Goal: Communication & Community: Share content

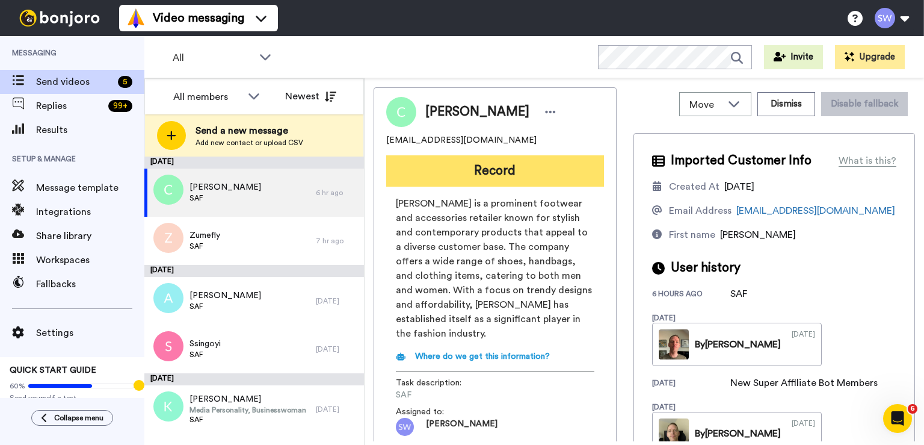
click at [536, 170] on button "Record" at bounding box center [495, 170] width 218 height 31
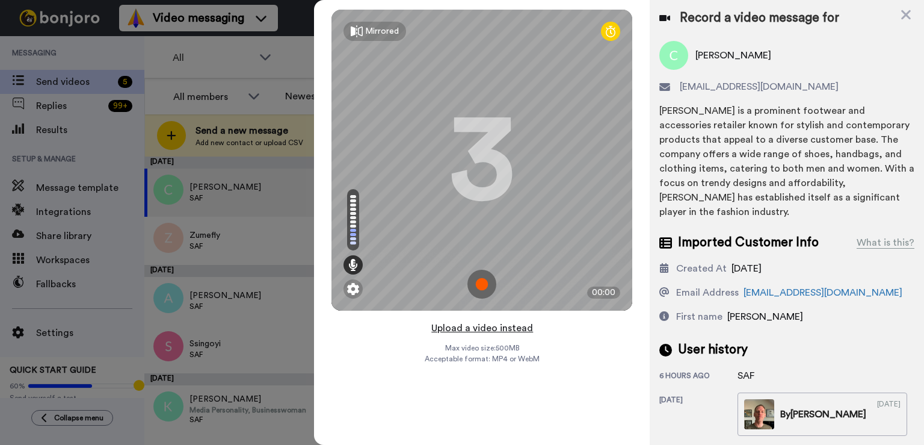
click at [505, 326] on button "Upload a video instead" at bounding box center [482, 328] width 109 height 16
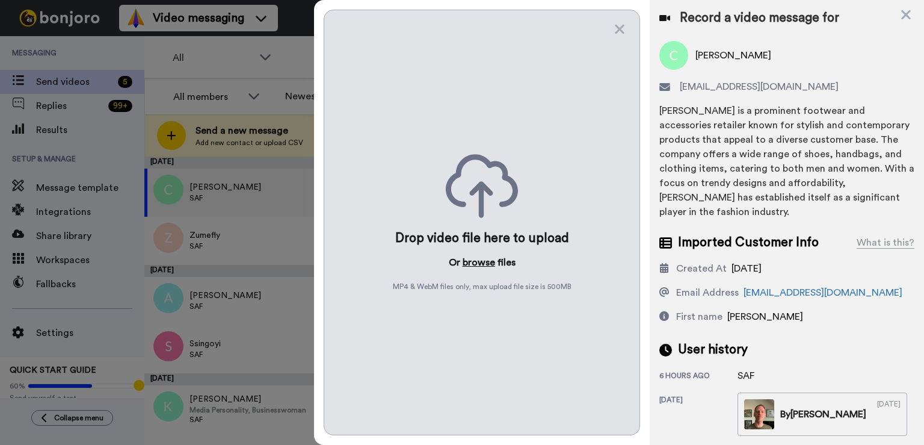
click at [488, 259] on button "browse" at bounding box center [479, 262] width 32 height 14
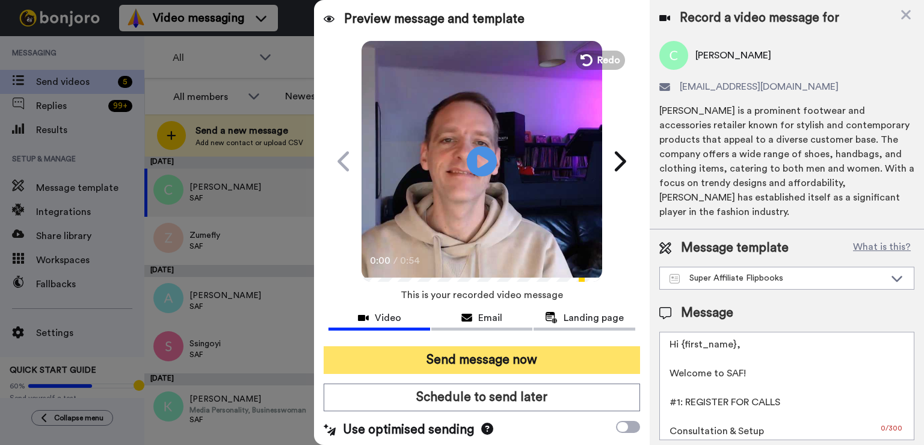
click at [472, 372] on button "Send message now" at bounding box center [482, 360] width 316 height 28
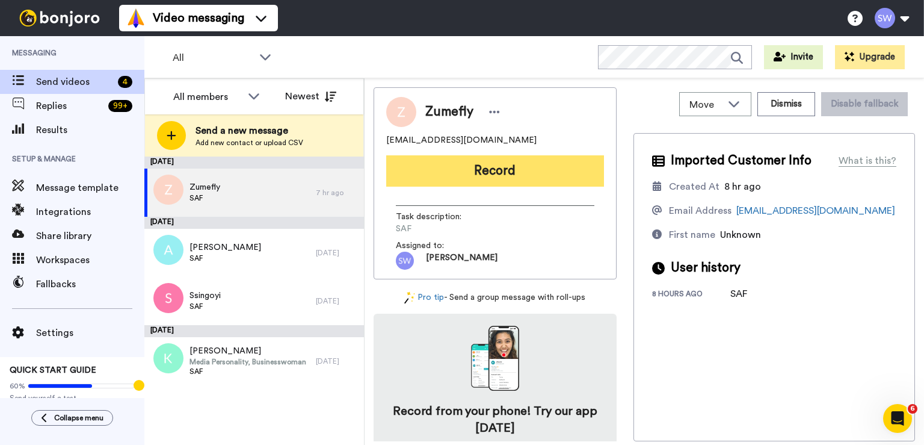
click at [533, 167] on button "Record" at bounding box center [495, 170] width 218 height 31
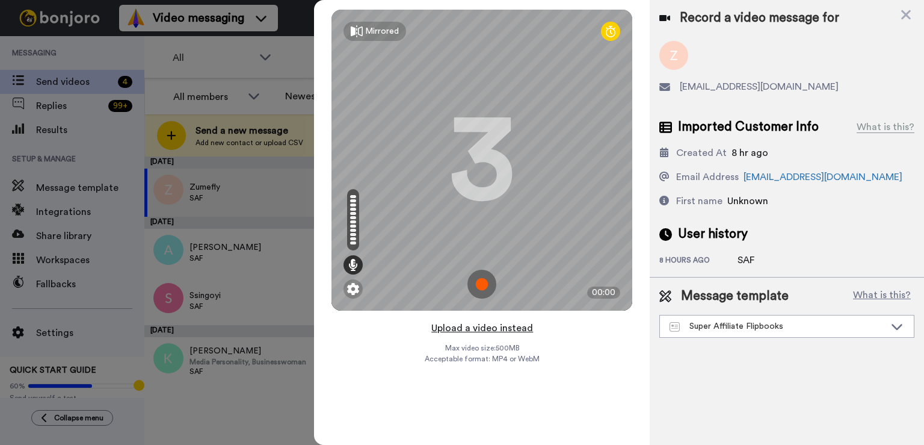
click at [480, 331] on button "Upload a video instead" at bounding box center [482, 328] width 109 height 16
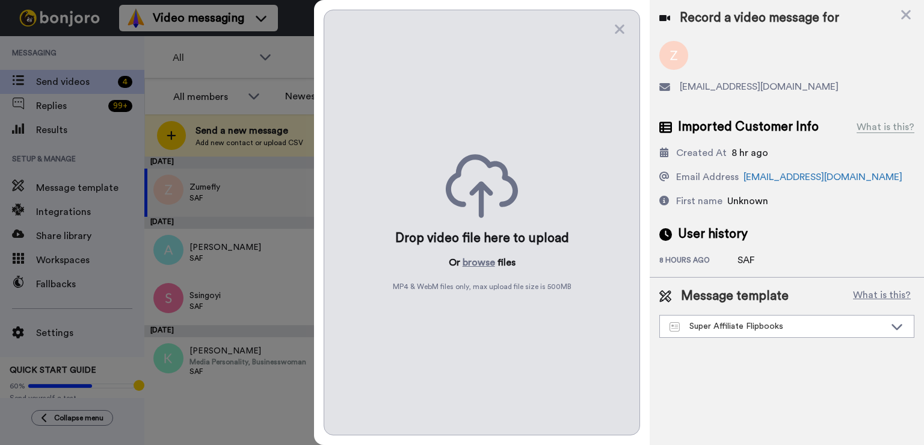
click at [490, 252] on div "Drop video file here to upload Or browse files MP4 & WebM files only, max uploa…" at bounding box center [482, 222] width 316 height 425
click at [490, 264] on button "browse" at bounding box center [479, 262] width 32 height 14
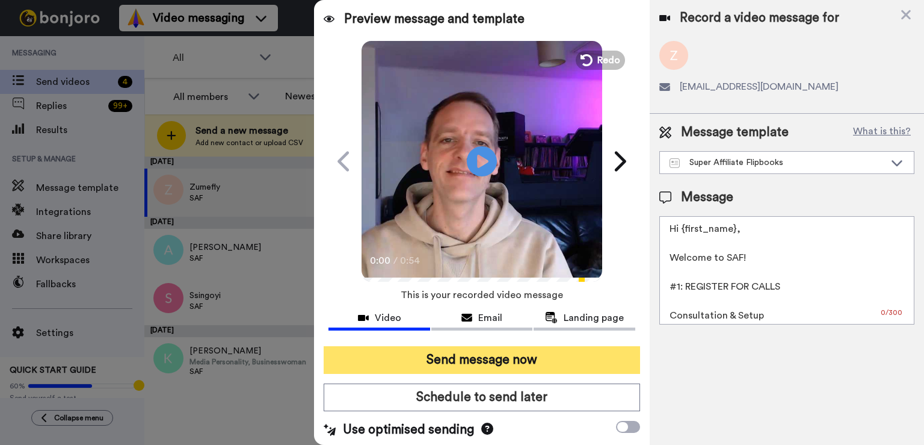
click at [473, 362] on button "Send message now" at bounding box center [482, 360] width 316 height 28
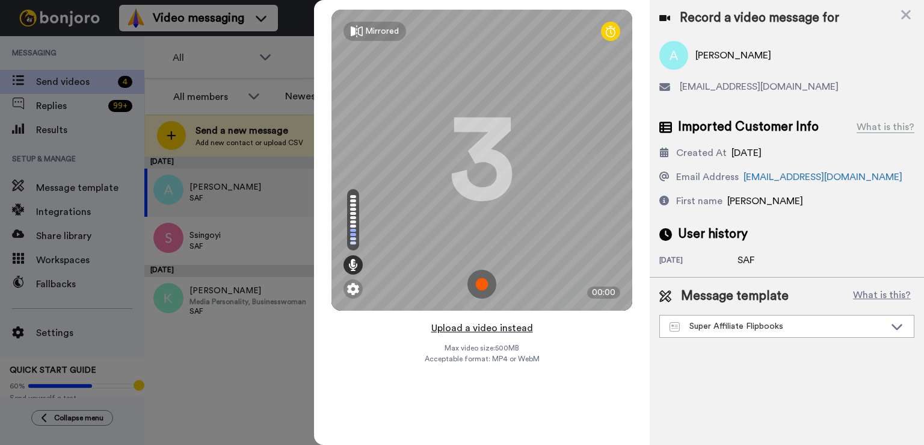
click at [494, 327] on button "Upload a video instead" at bounding box center [482, 328] width 109 height 16
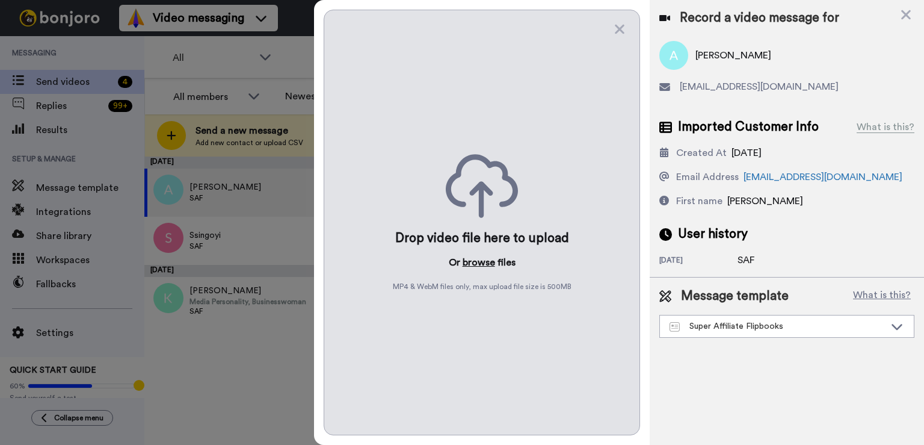
click at [487, 264] on button "browse" at bounding box center [479, 262] width 32 height 14
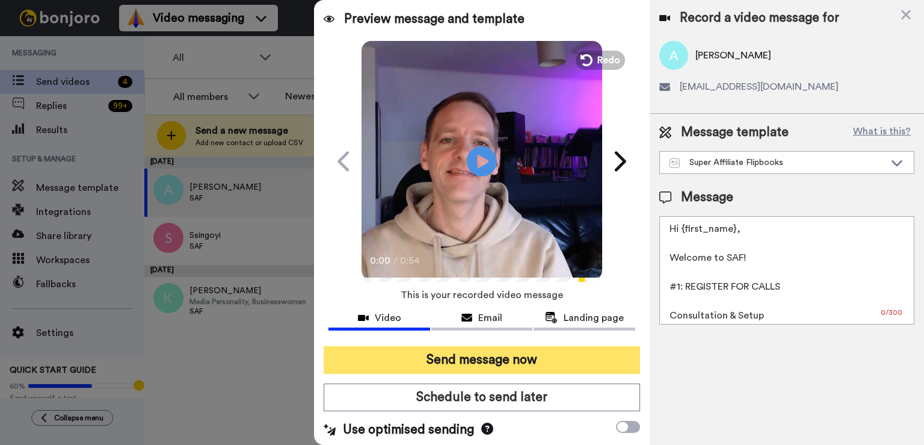
click at [527, 366] on button "Send message now" at bounding box center [482, 360] width 316 height 28
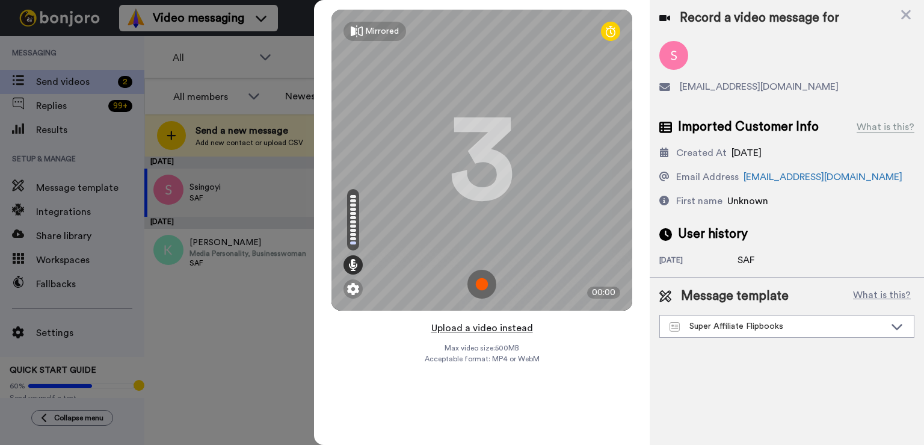
click at [451, 326] on button "Upload a video instead" at bounding box center [482, 328] width 109 height 16
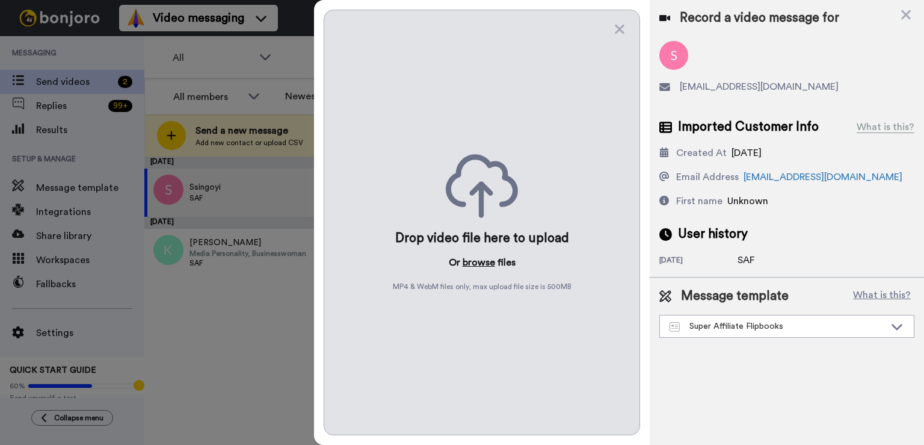
click at [489, 262] on button "browse" at bounding box center [479, 262] width 32 height 14
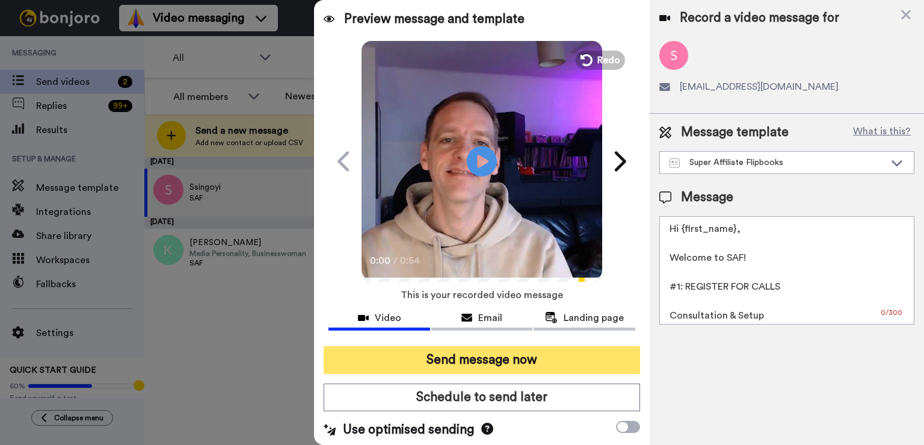
click at [470, 361] on button "Send message now" at bounding box center [482, 360] width 316 height 28
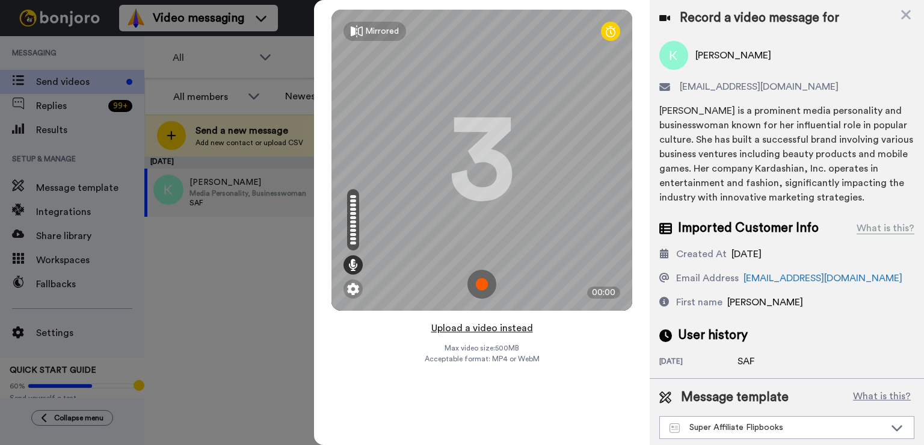
click at [497, 328] on button "Upload a video instead" at bounding box center [482, 328] width 109 height 16
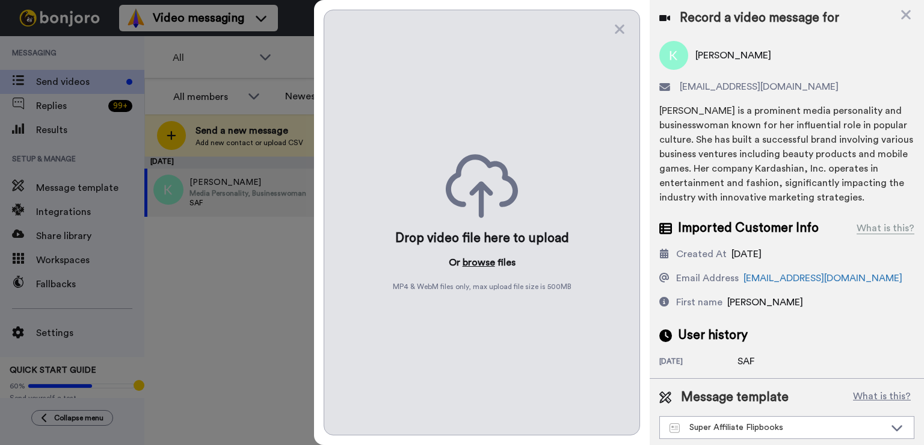
click at [475, 266] on button "browse" at bounding box center [479, 262] width 32 height 14
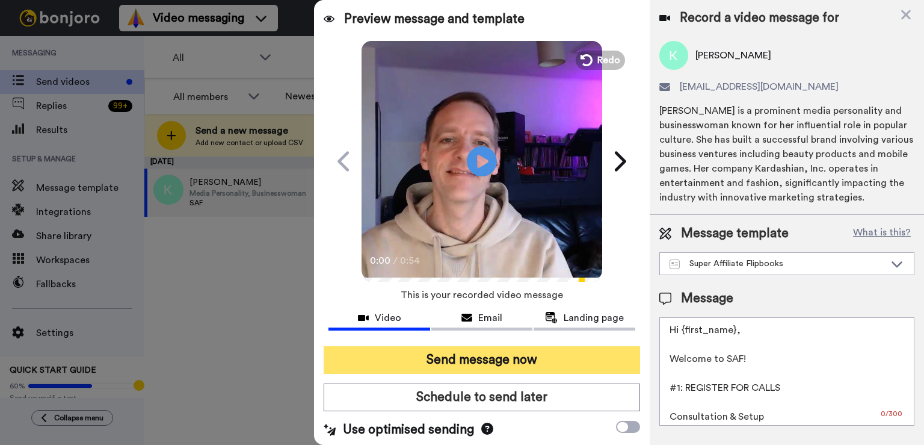
click at [464, 348] on button "Send message now" at bounding box center [482, 360] width 316 height 28
